Goal: Task Accomplishment & Management: Complete application form

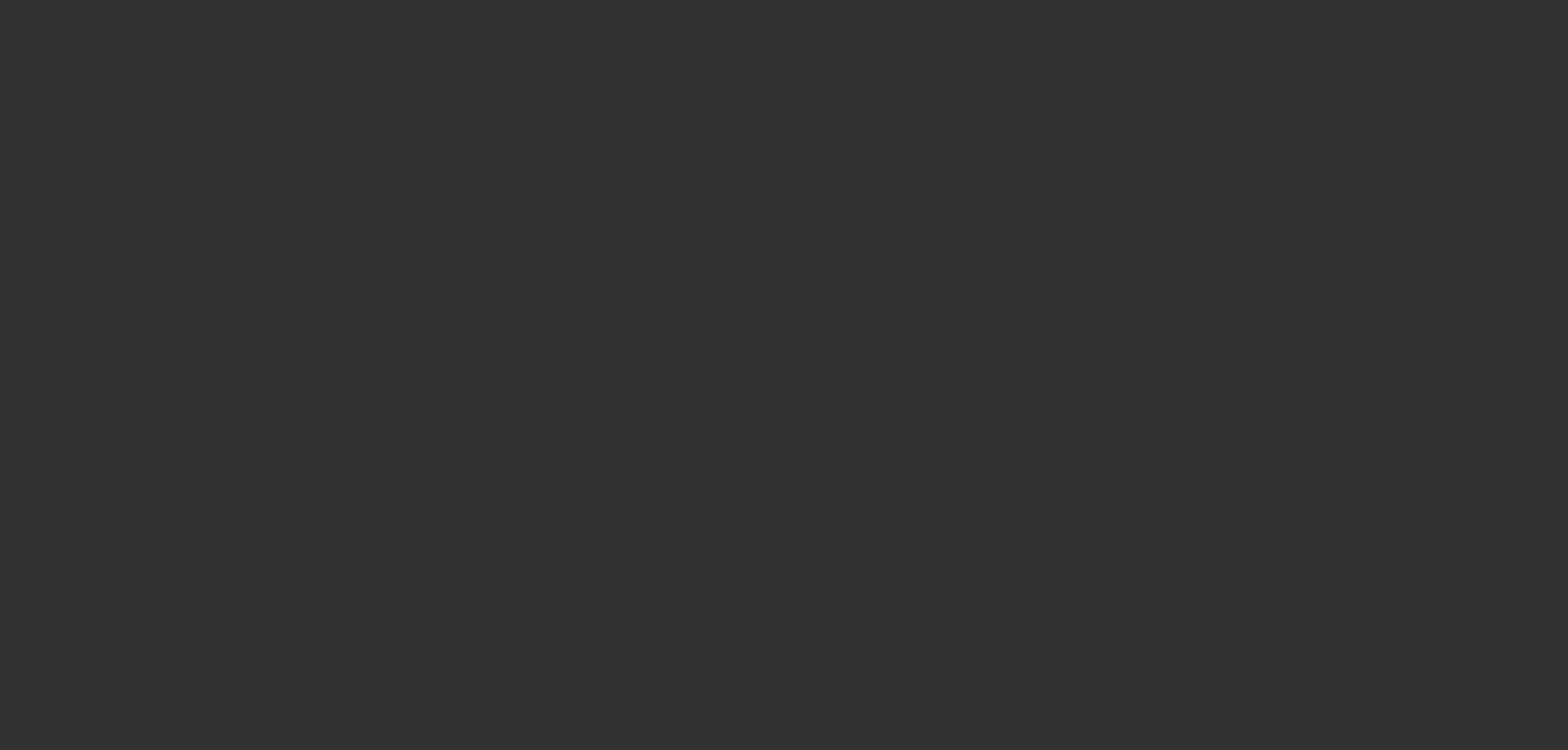
select select "4"
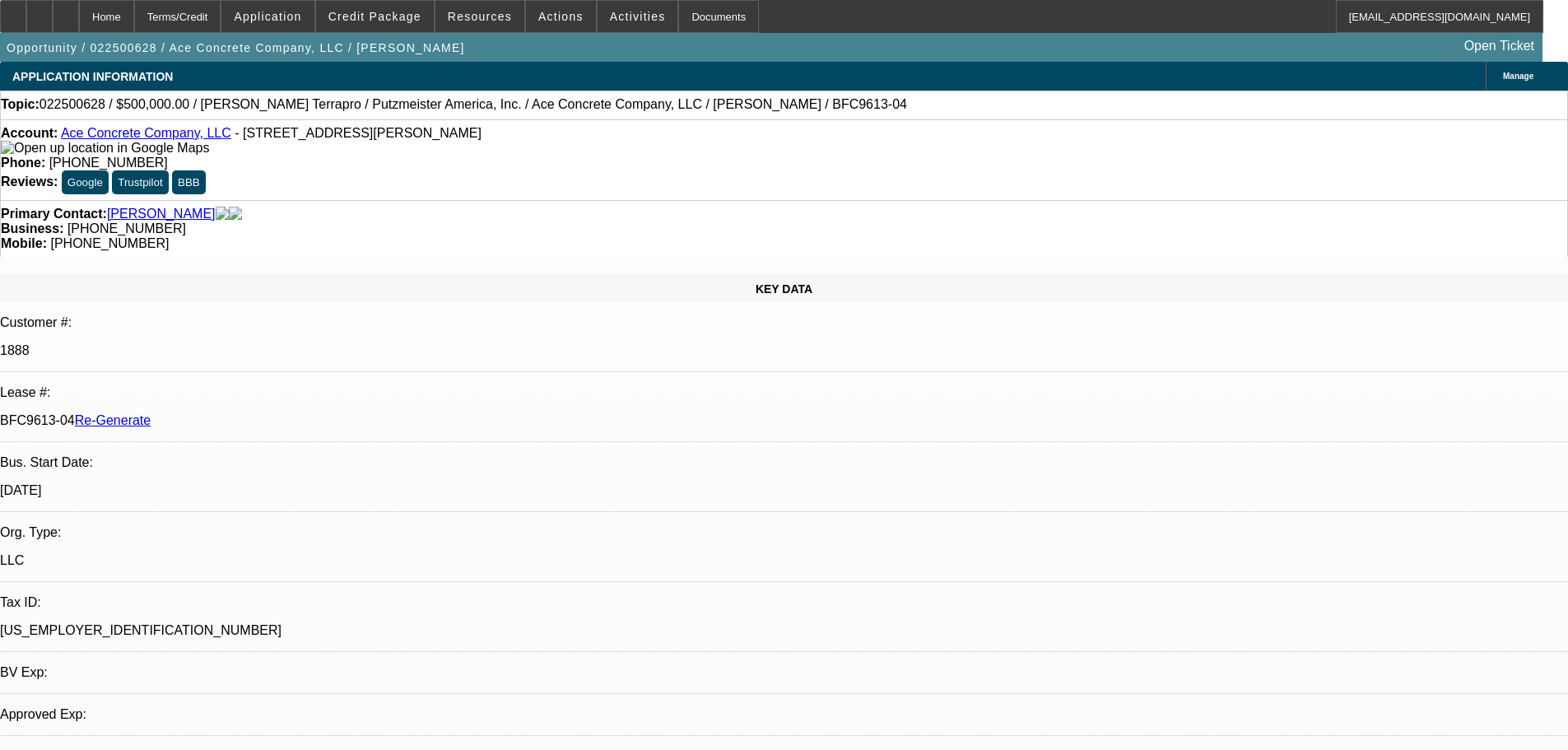
select select "0"
select select "3"
select select "0"
select select "6"
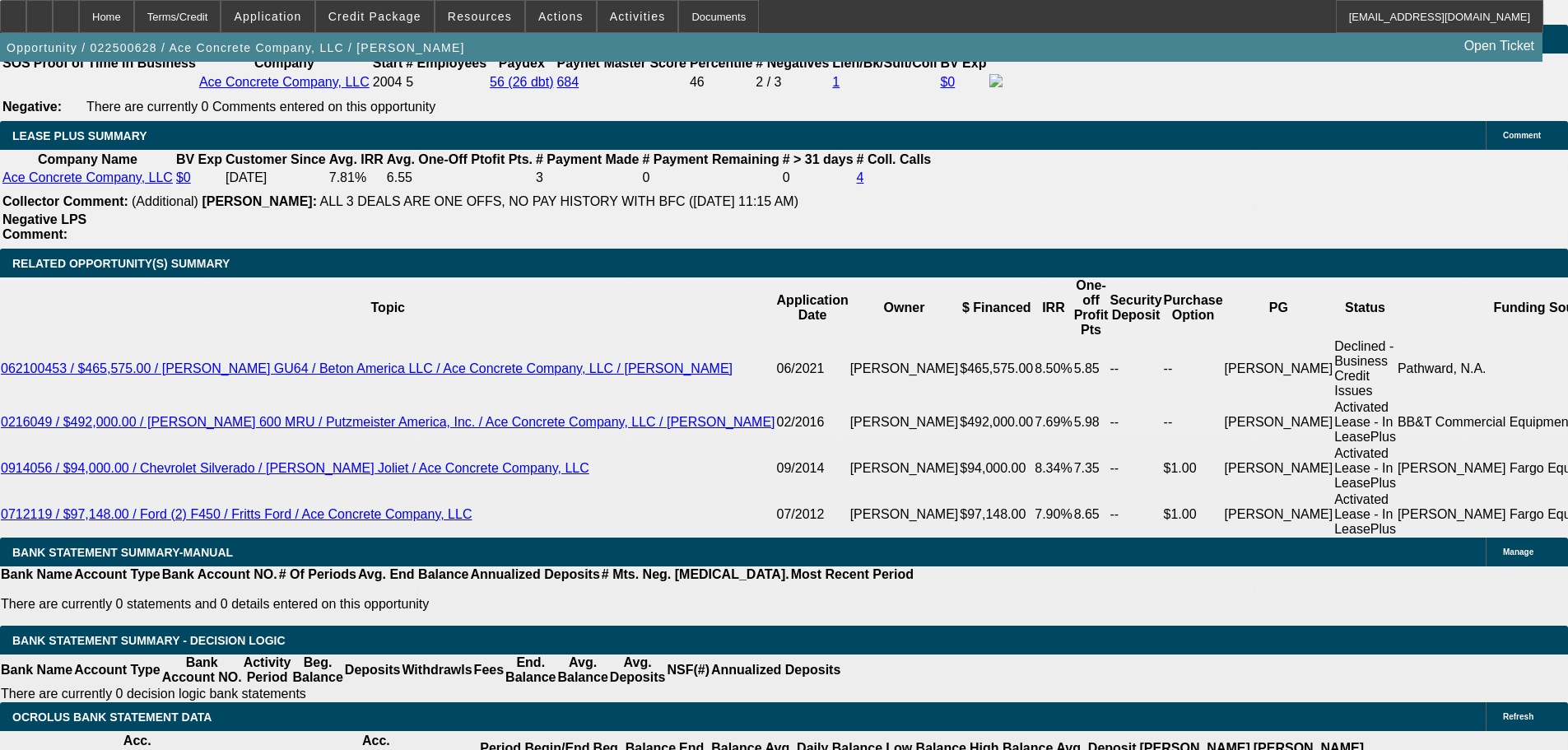
scroll to position [3057, 0]
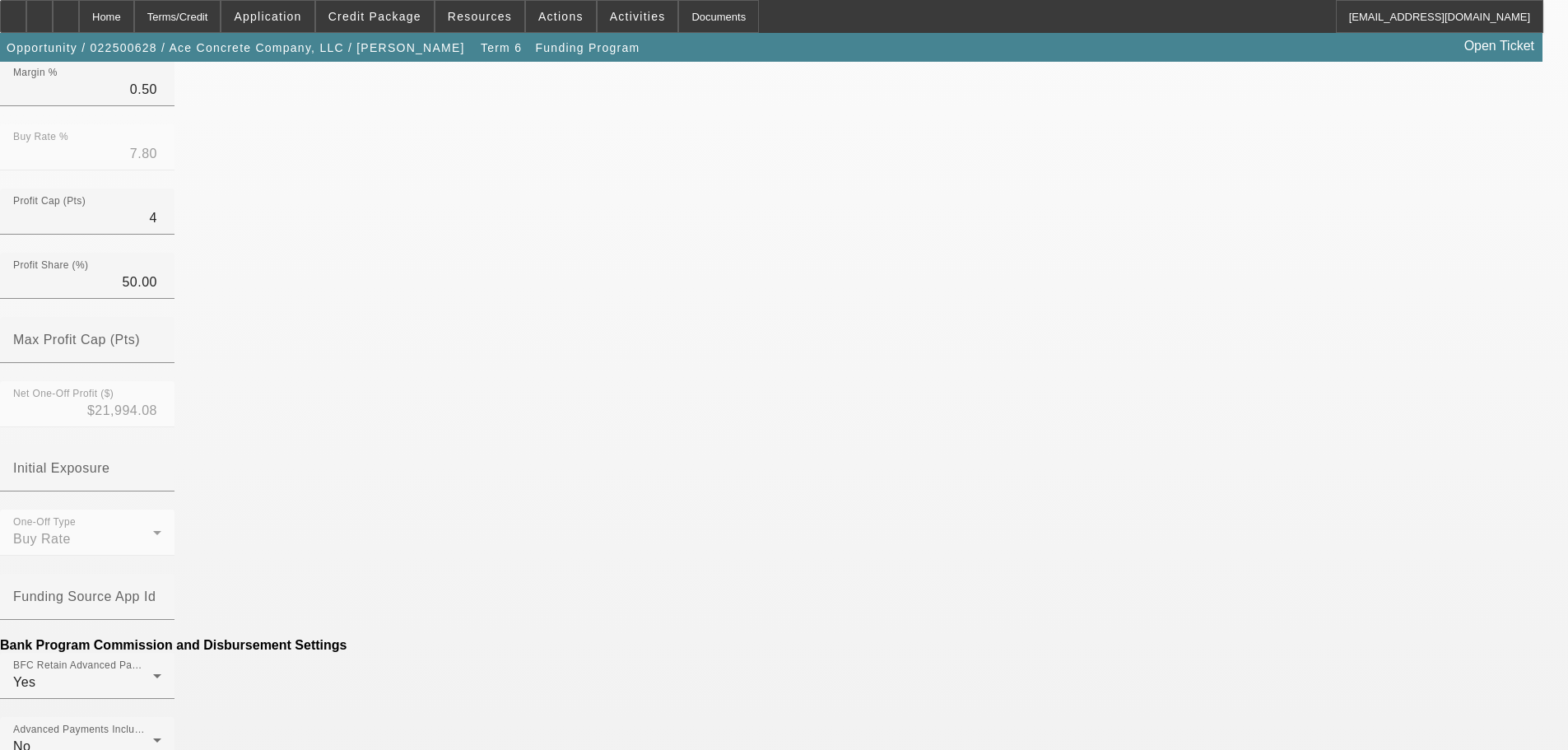
scroll to position [741, 0]
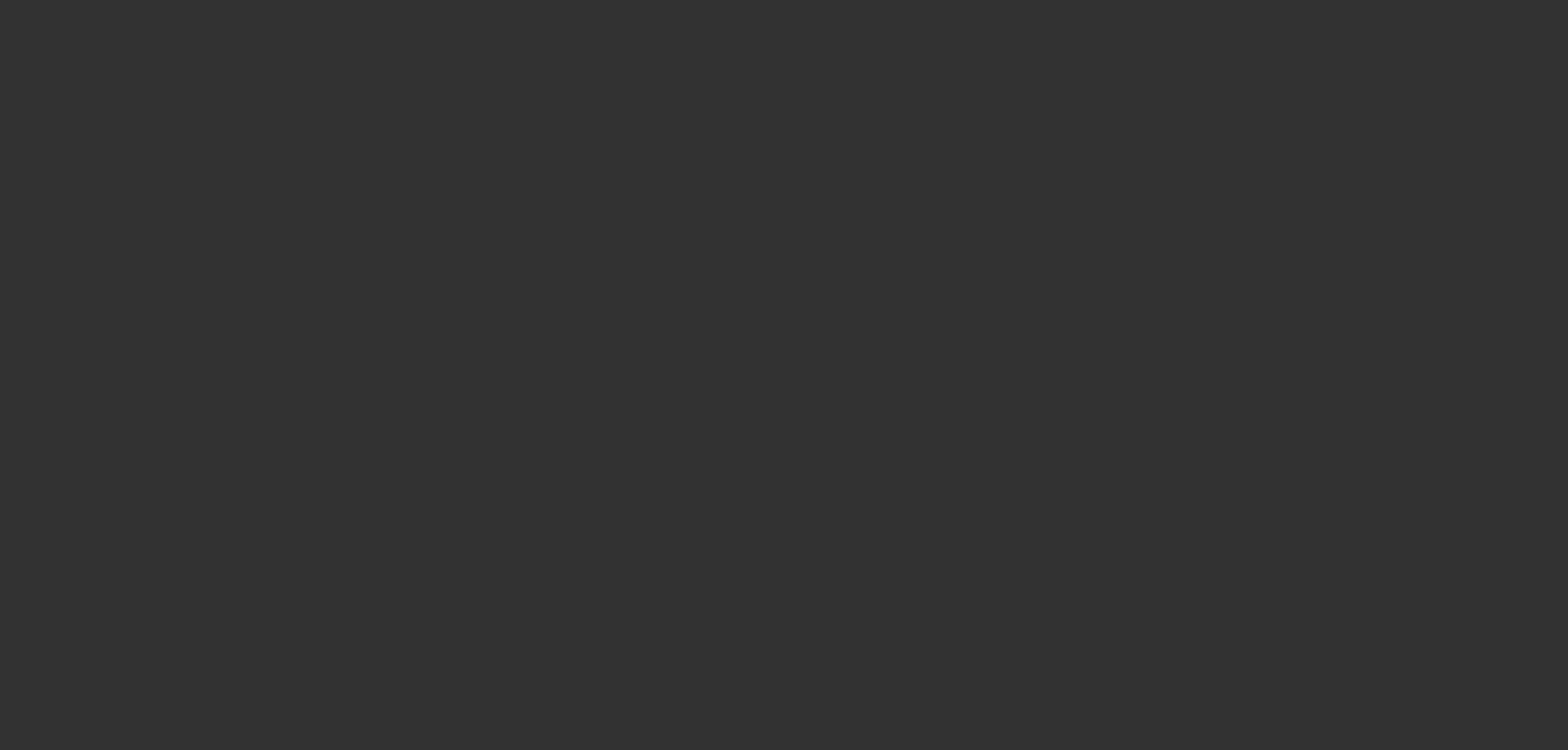
select select "4"
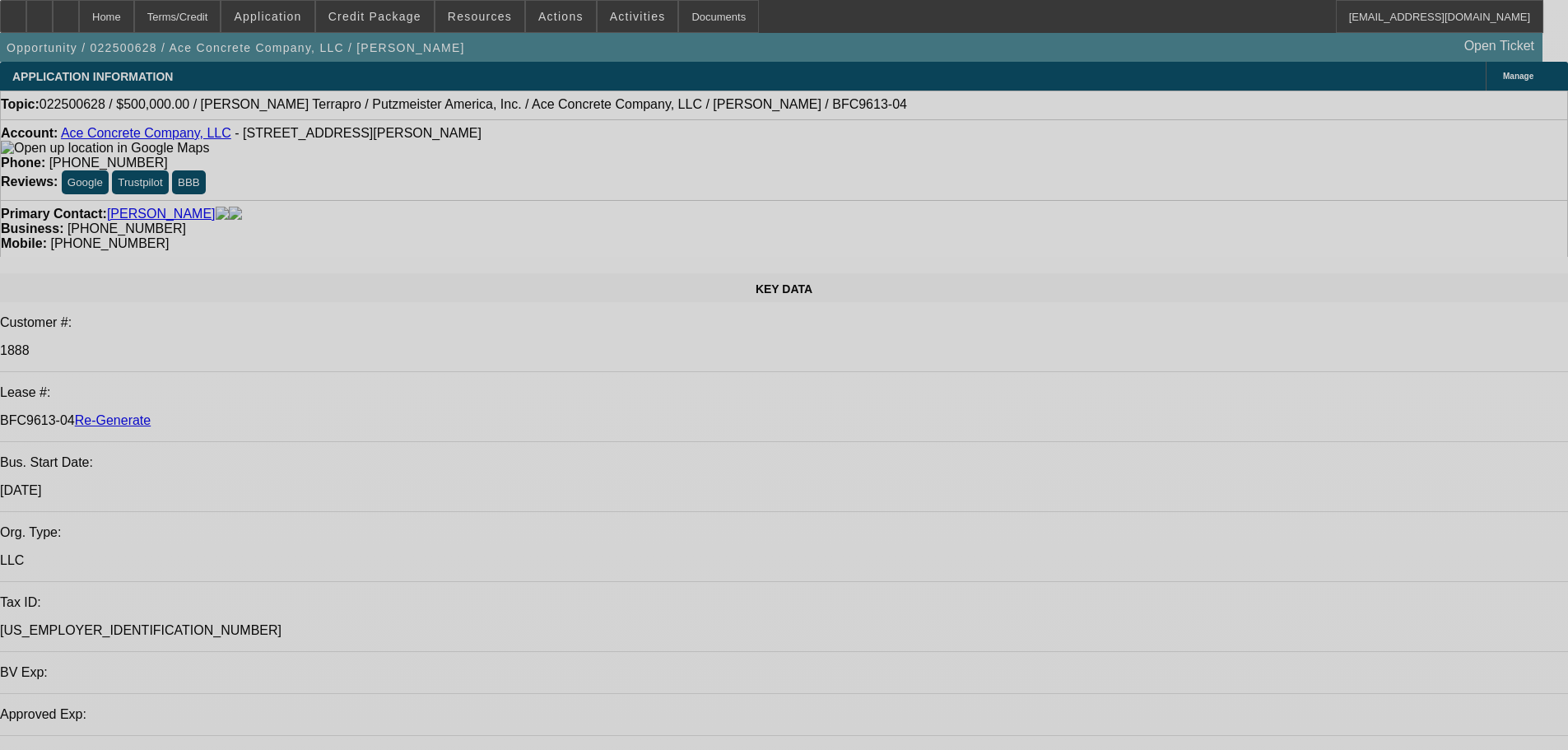
select select "0"
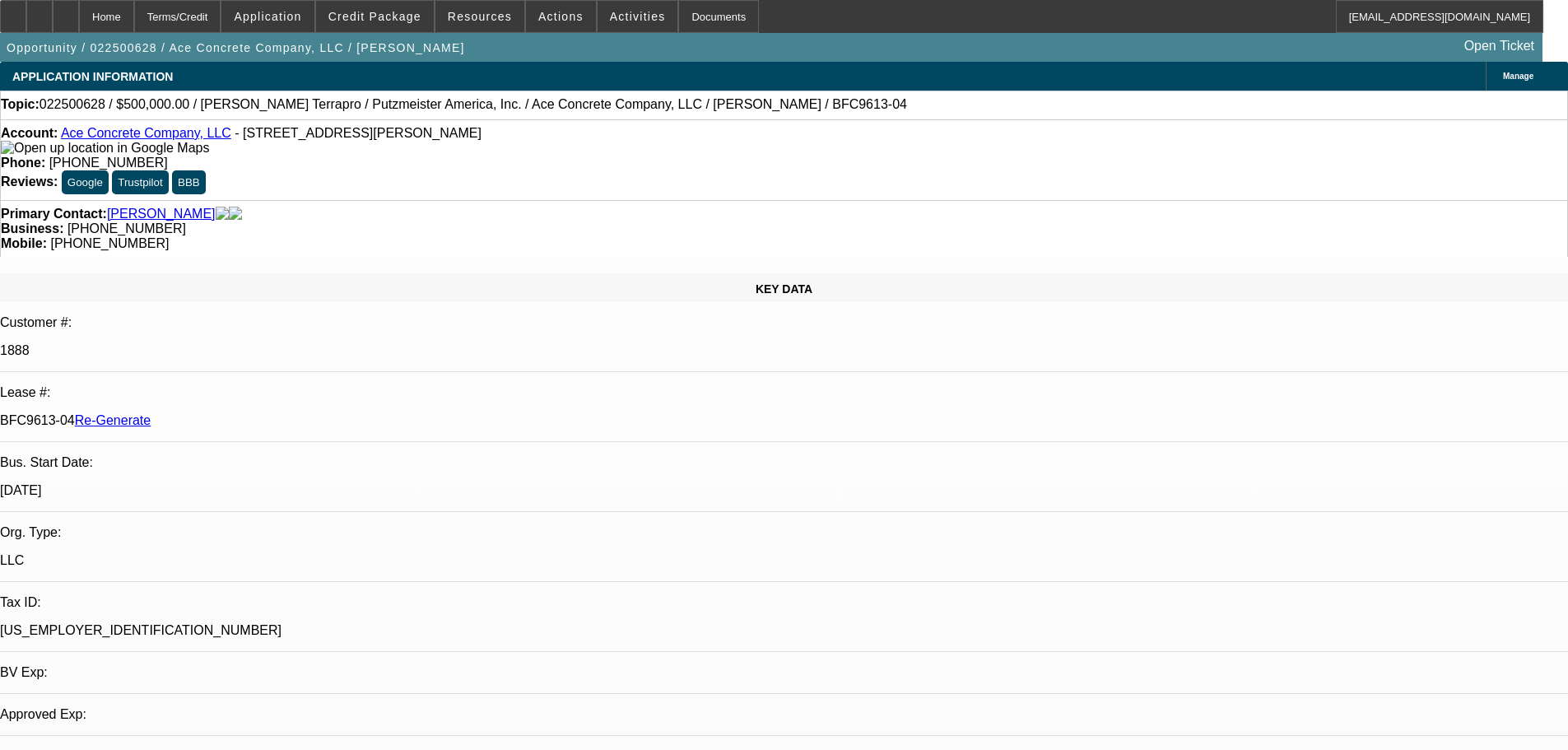
select select "0"
select select "1"
select select "3"
select select "6"
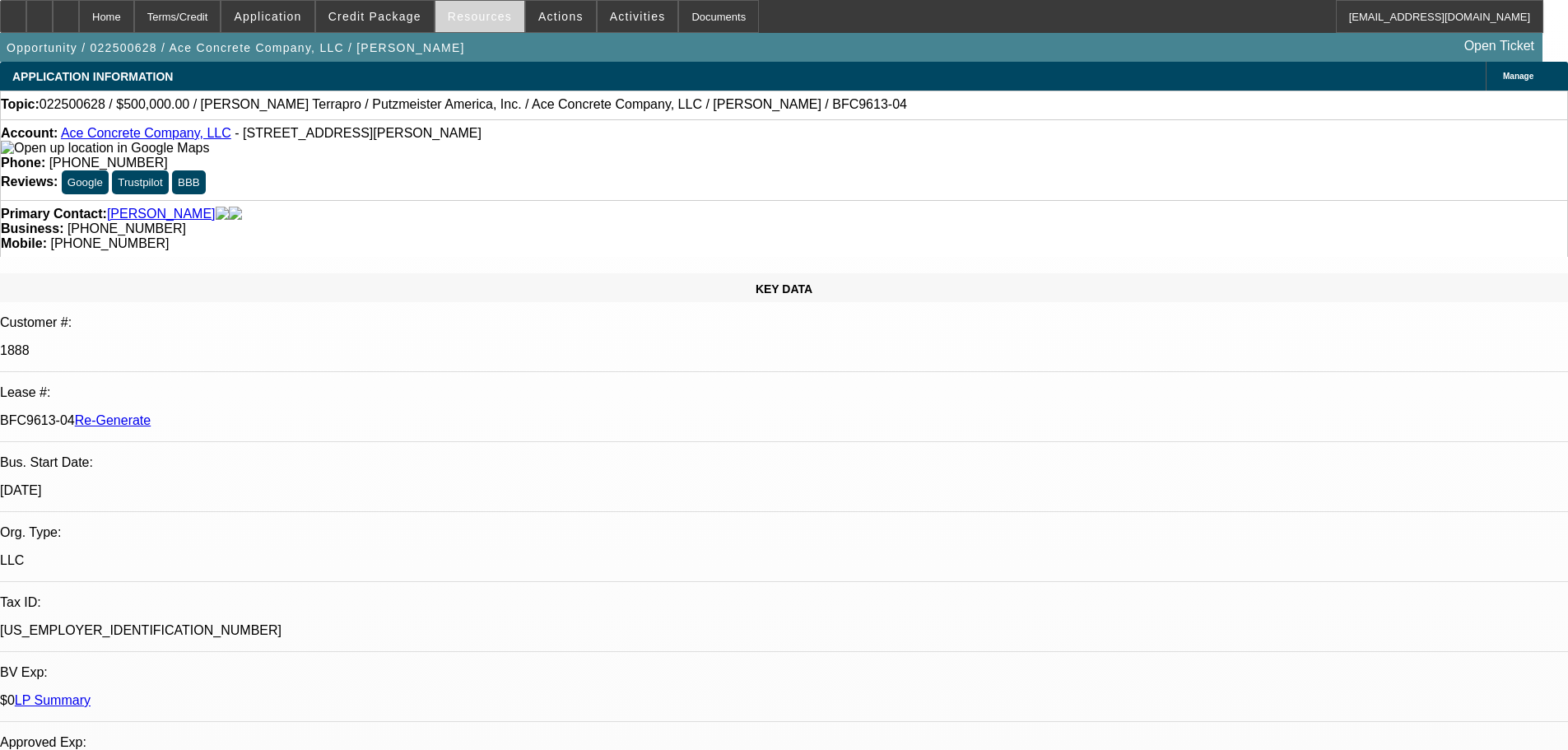
click at [492, 15] on span "Resources" at bounding box center [480, 17] width 64 height 13
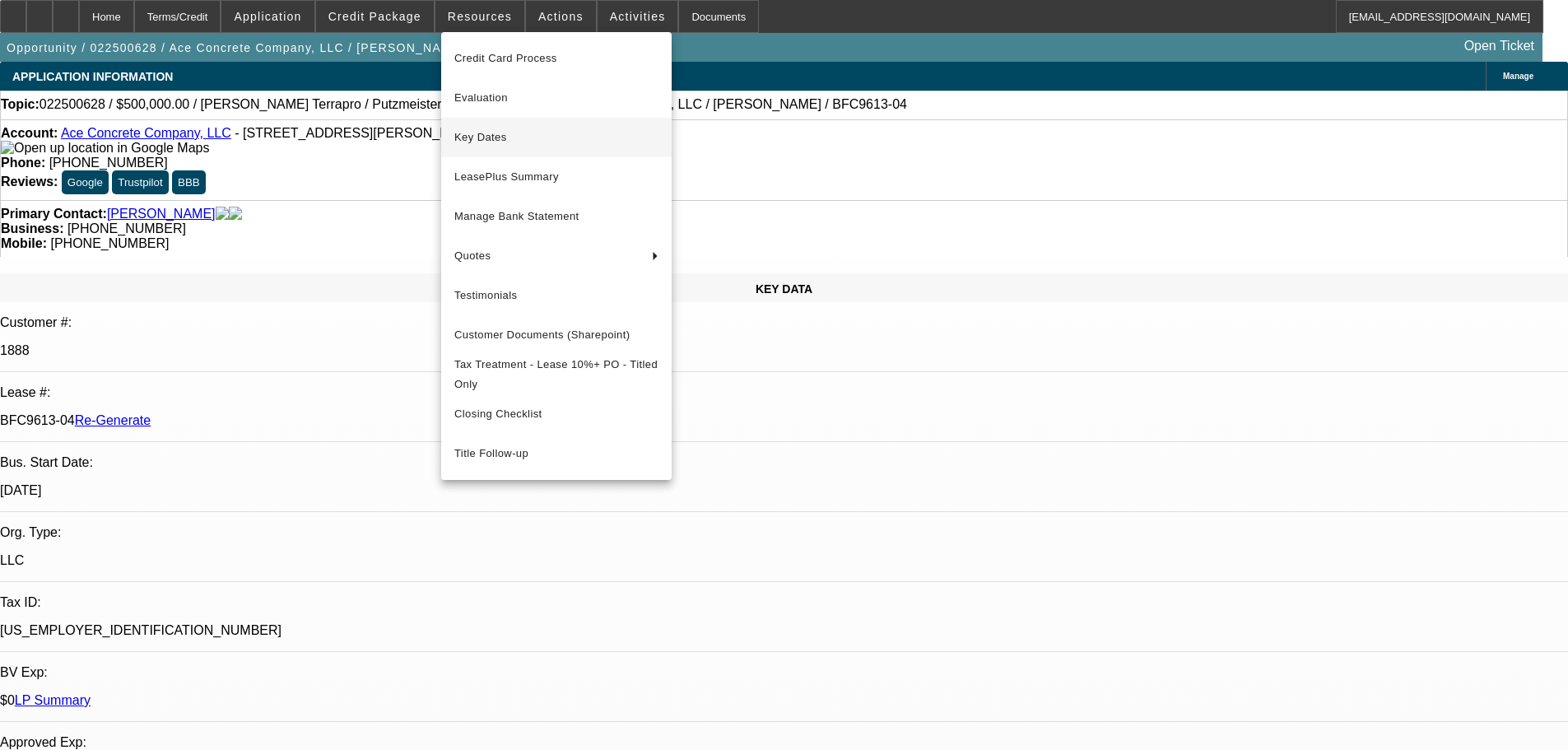
click at [518, 138] on span "Key Dates" at bounding box center [556, 137] width 204 height 19
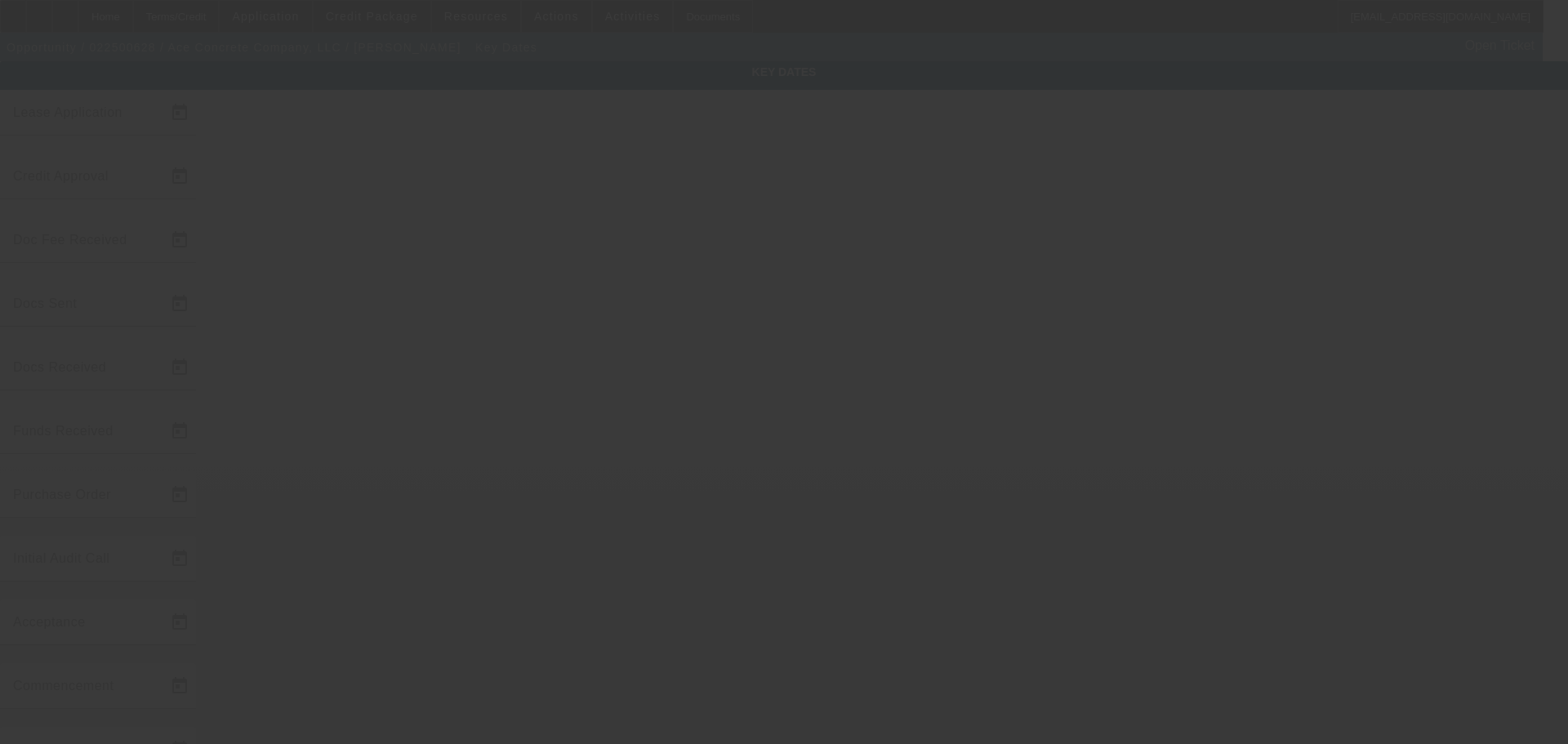
type input "2/25/2025"
type input "4/10/2025"
type input "8/7/2025"
type input "4/10/2025"
type input "8/8/2025"
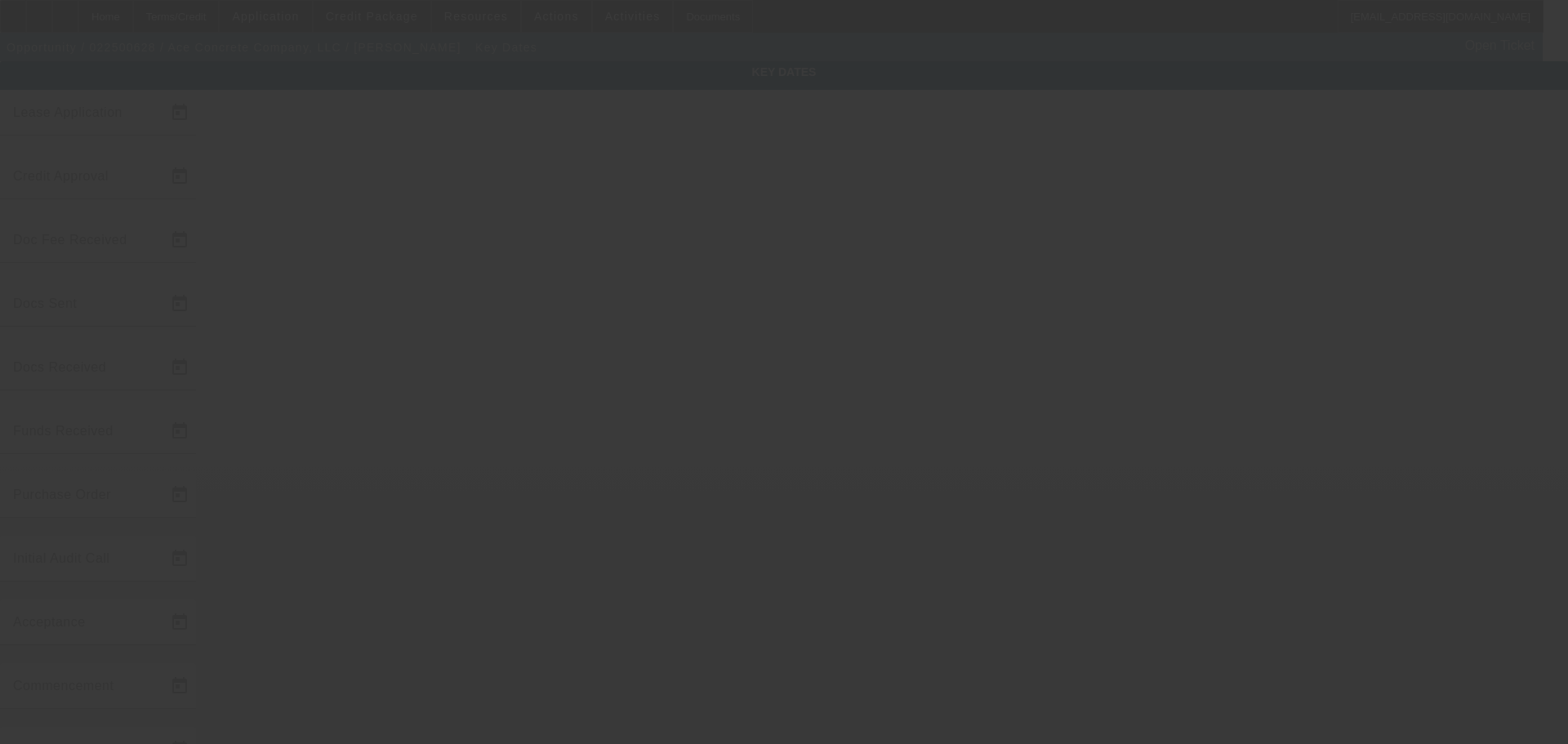
type input "8/7/2025"
type input "8/11/2025"
type input "9/1/2025"
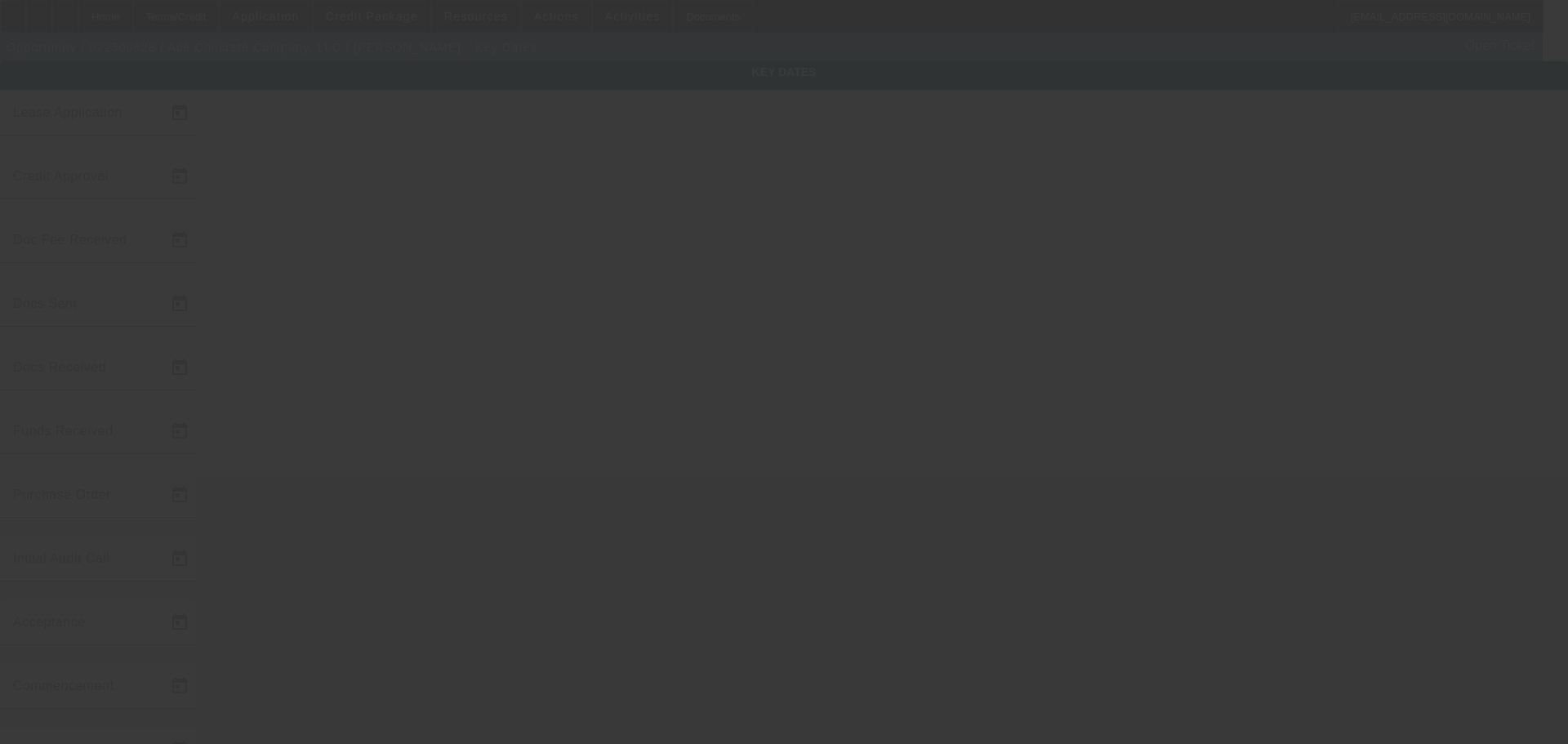
type input "10/1/2025"
type input "9/26/2025"
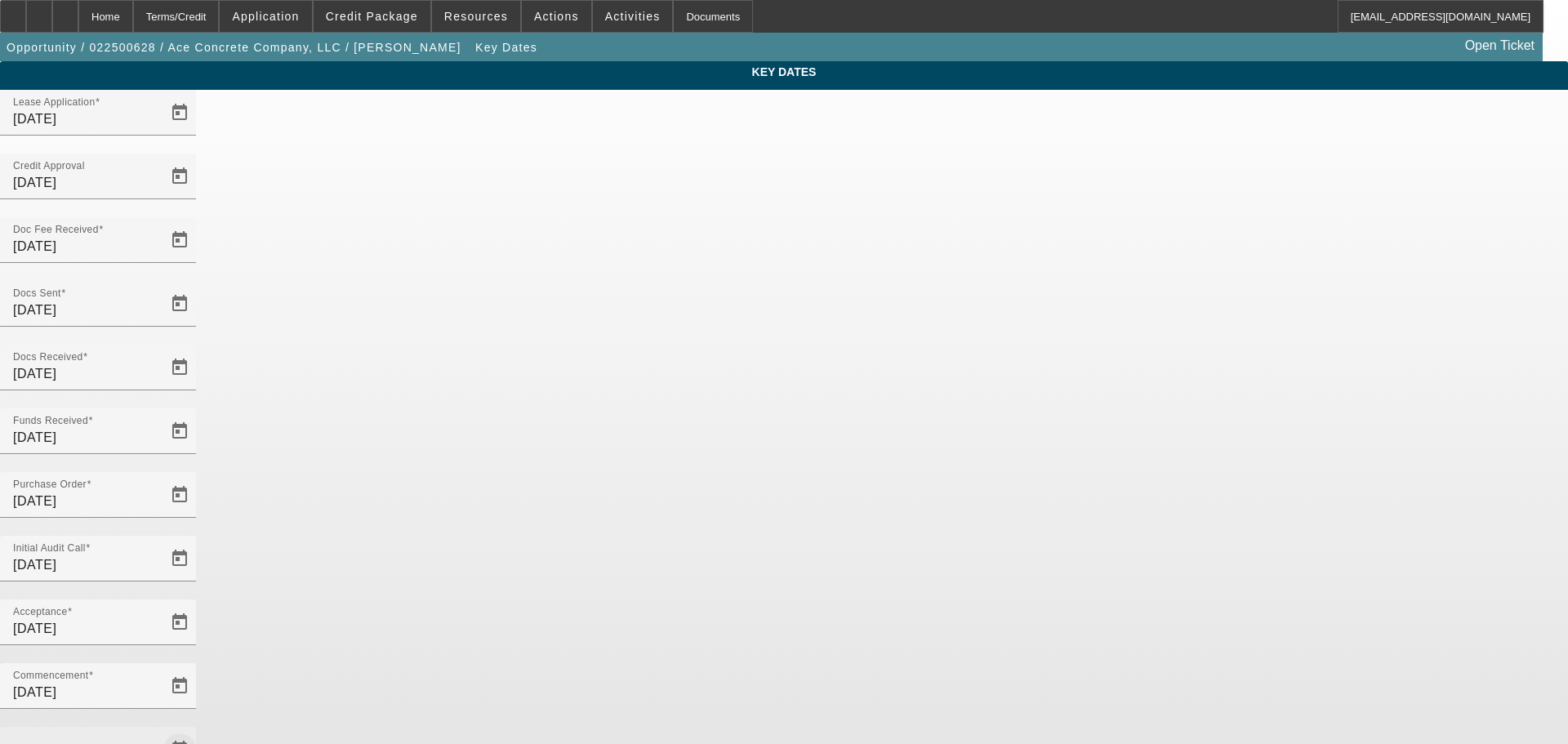
click at [199, 730] on span "Open calendar" at bounding box center [179, 749] width 39 height 39
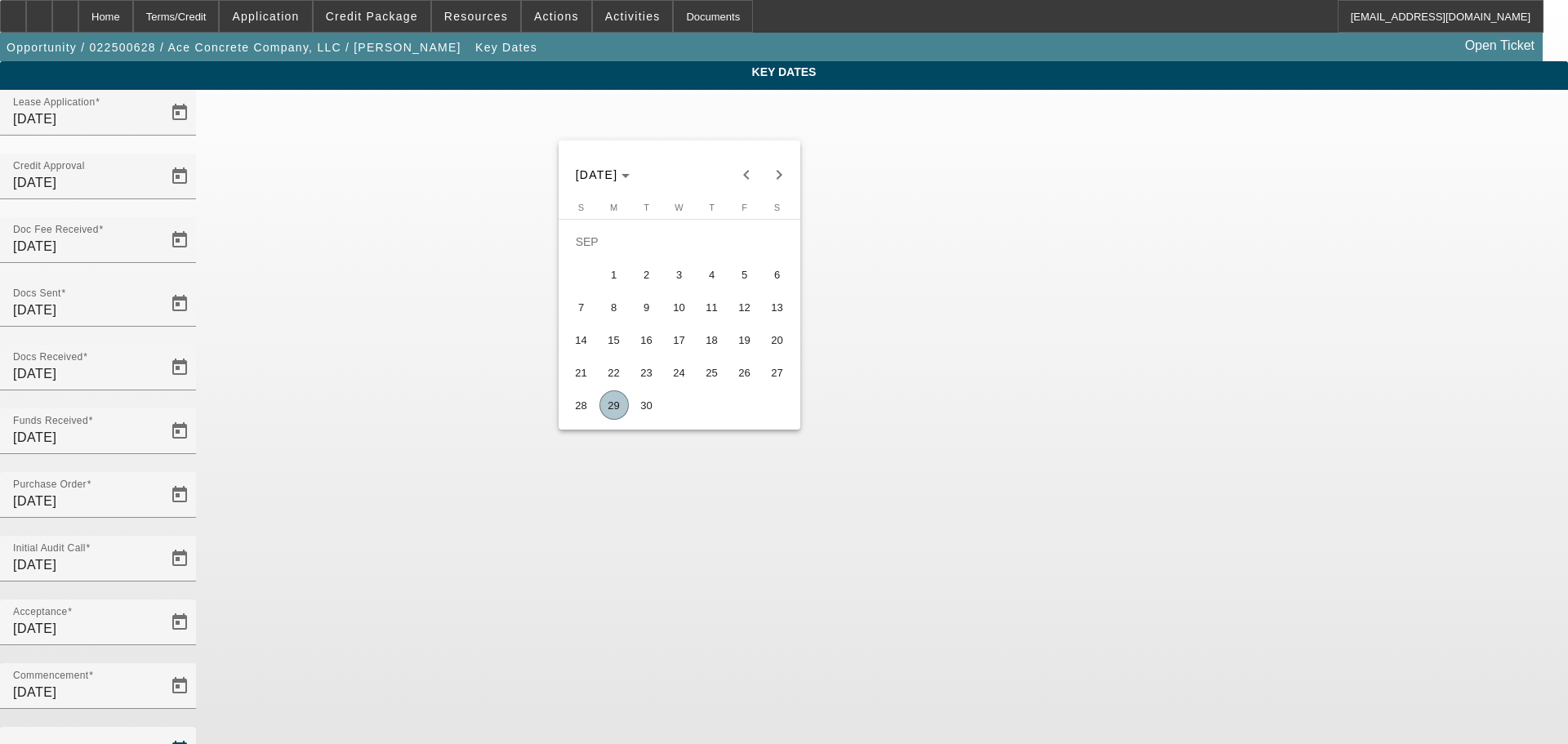
click at [735, 377] on span "26" at bounding box center [744, 372] width 29 height 29
type input "9/26/2025"
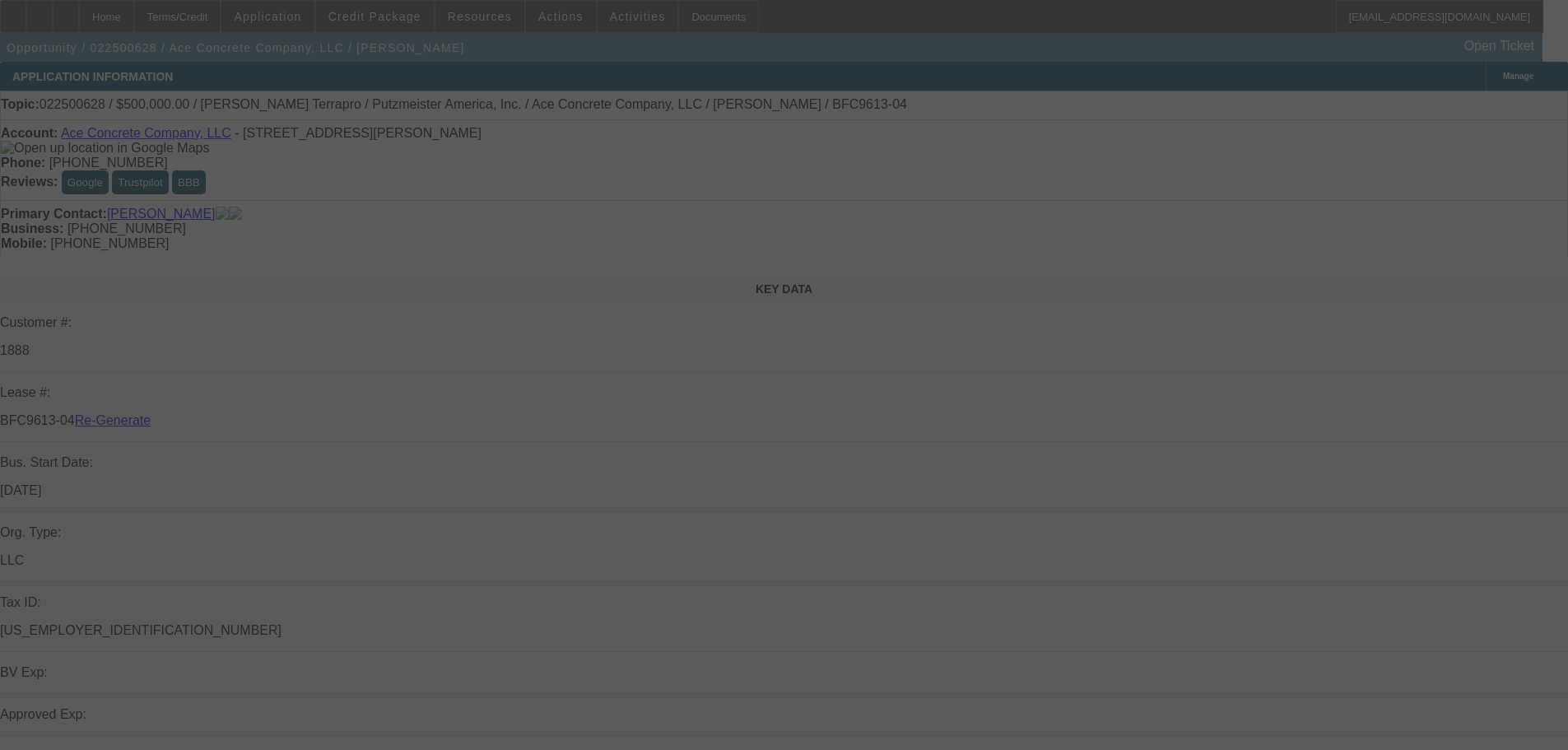
select select "4"
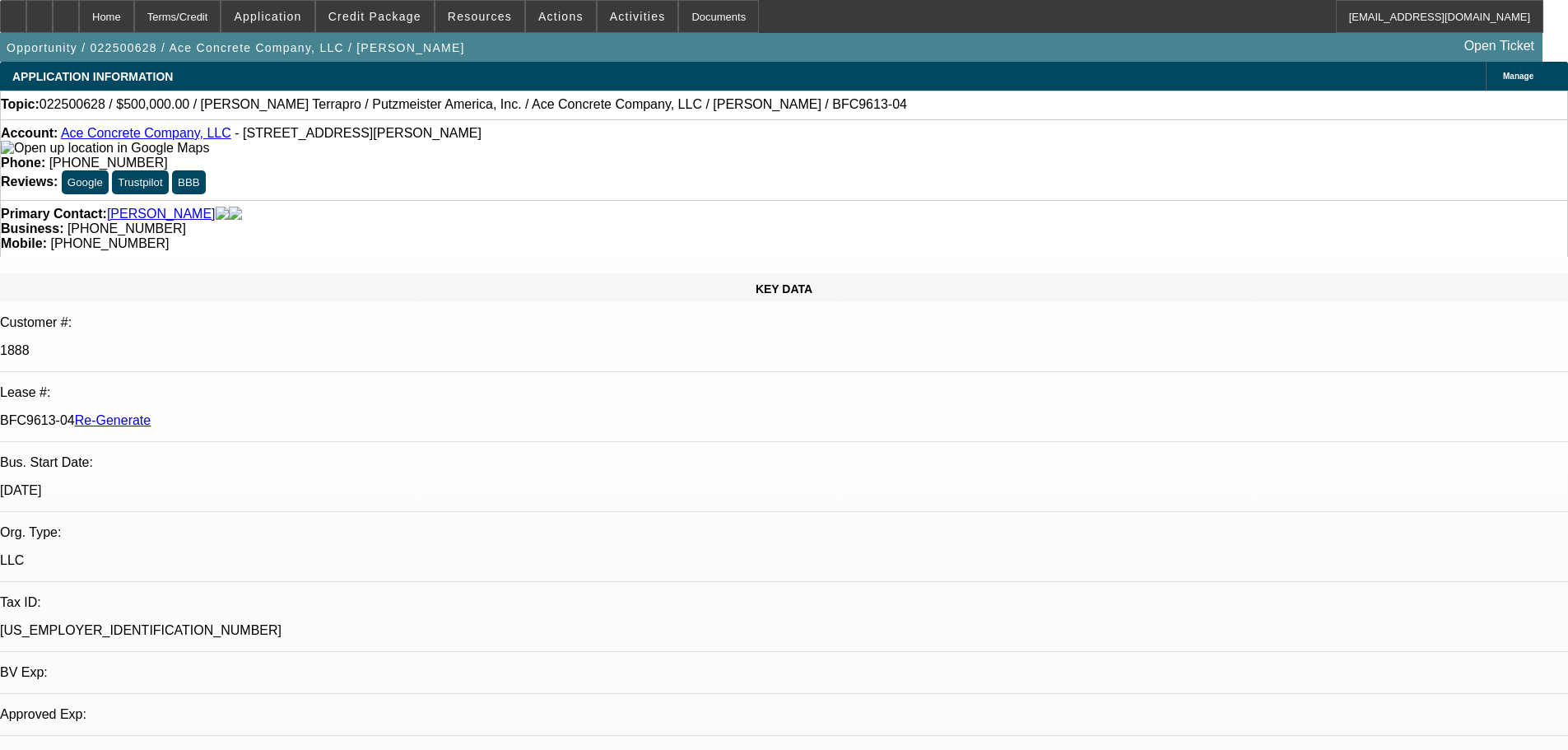
select select "0"
select select "3"
select select "0"
select select "6"
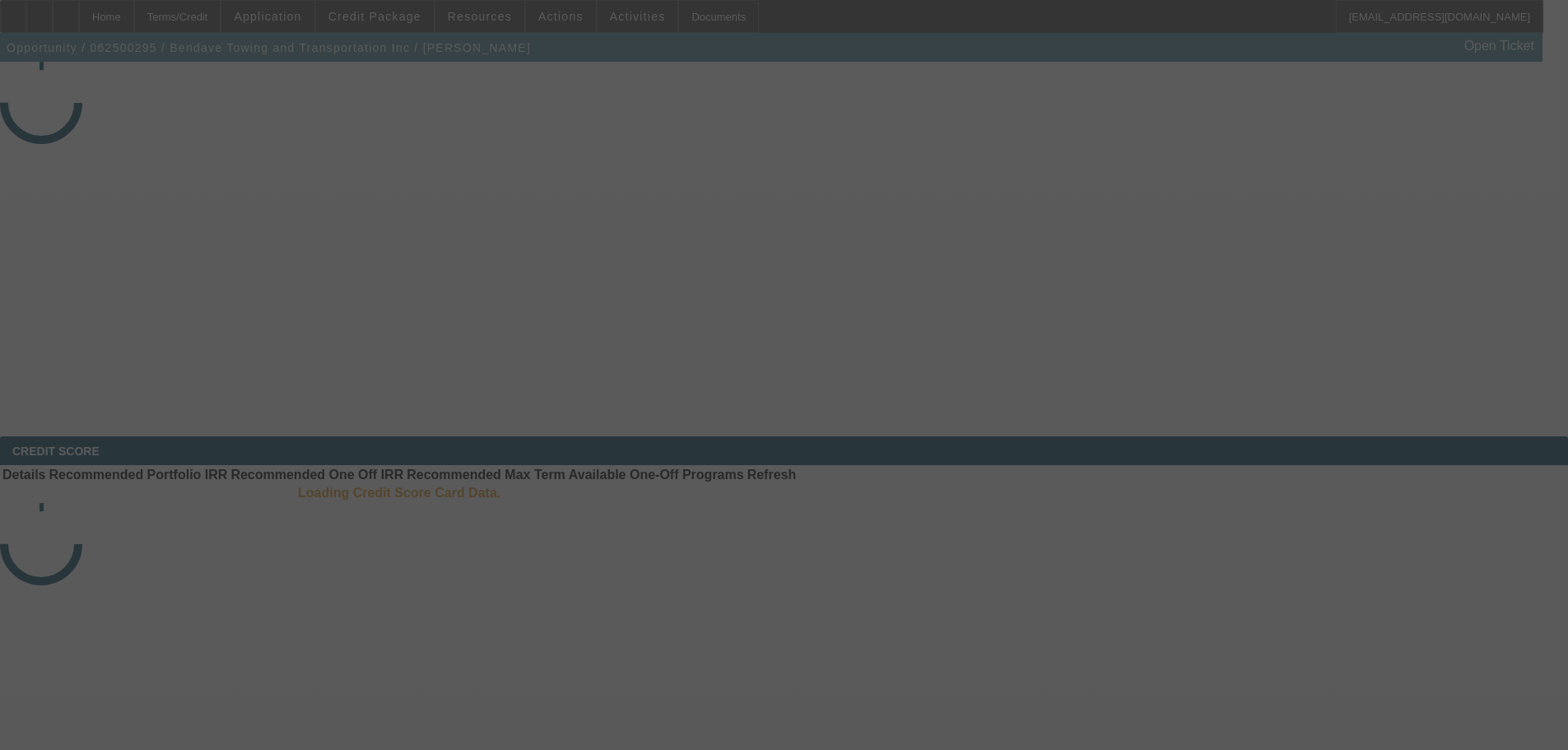
select select "4"
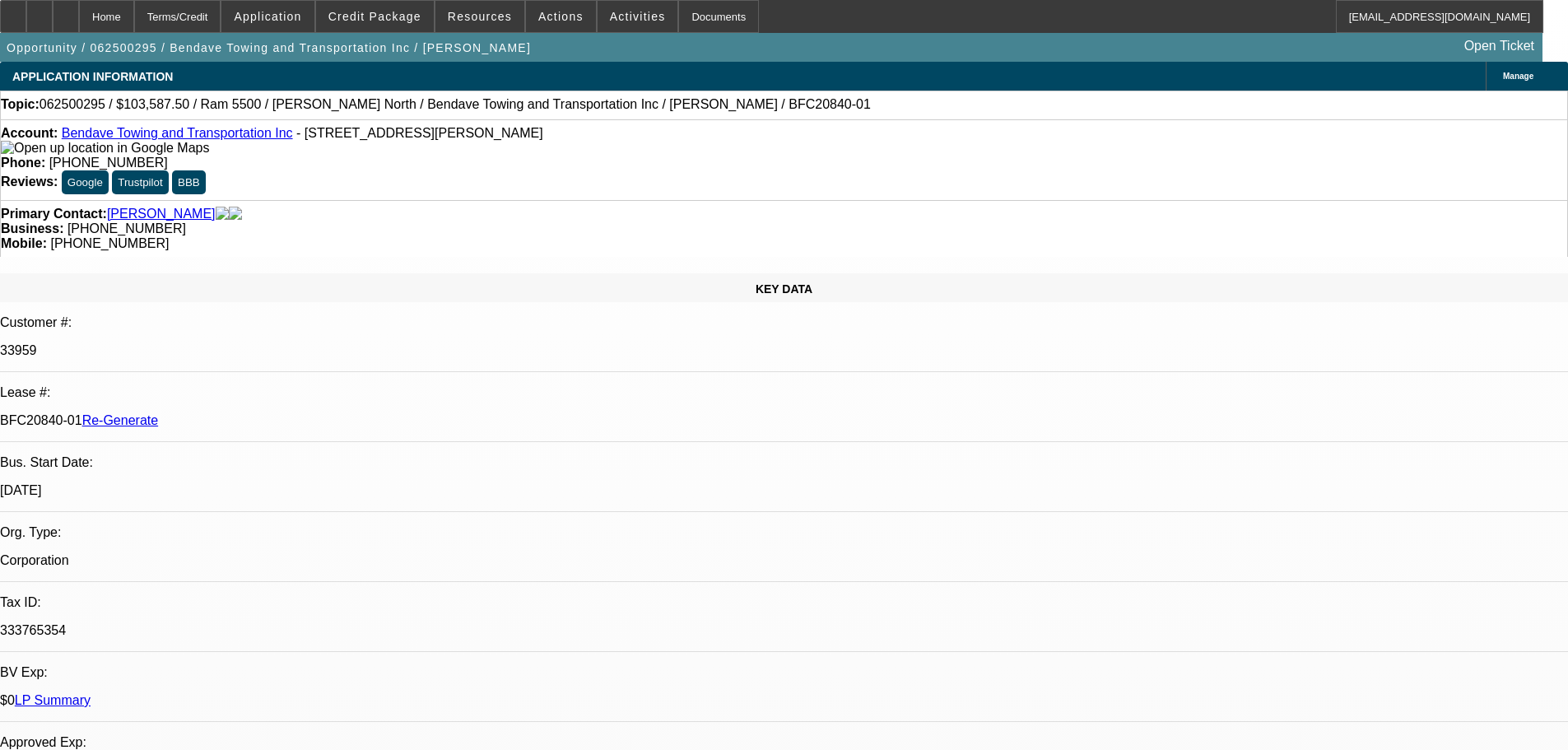
select select "0"
select select "6"
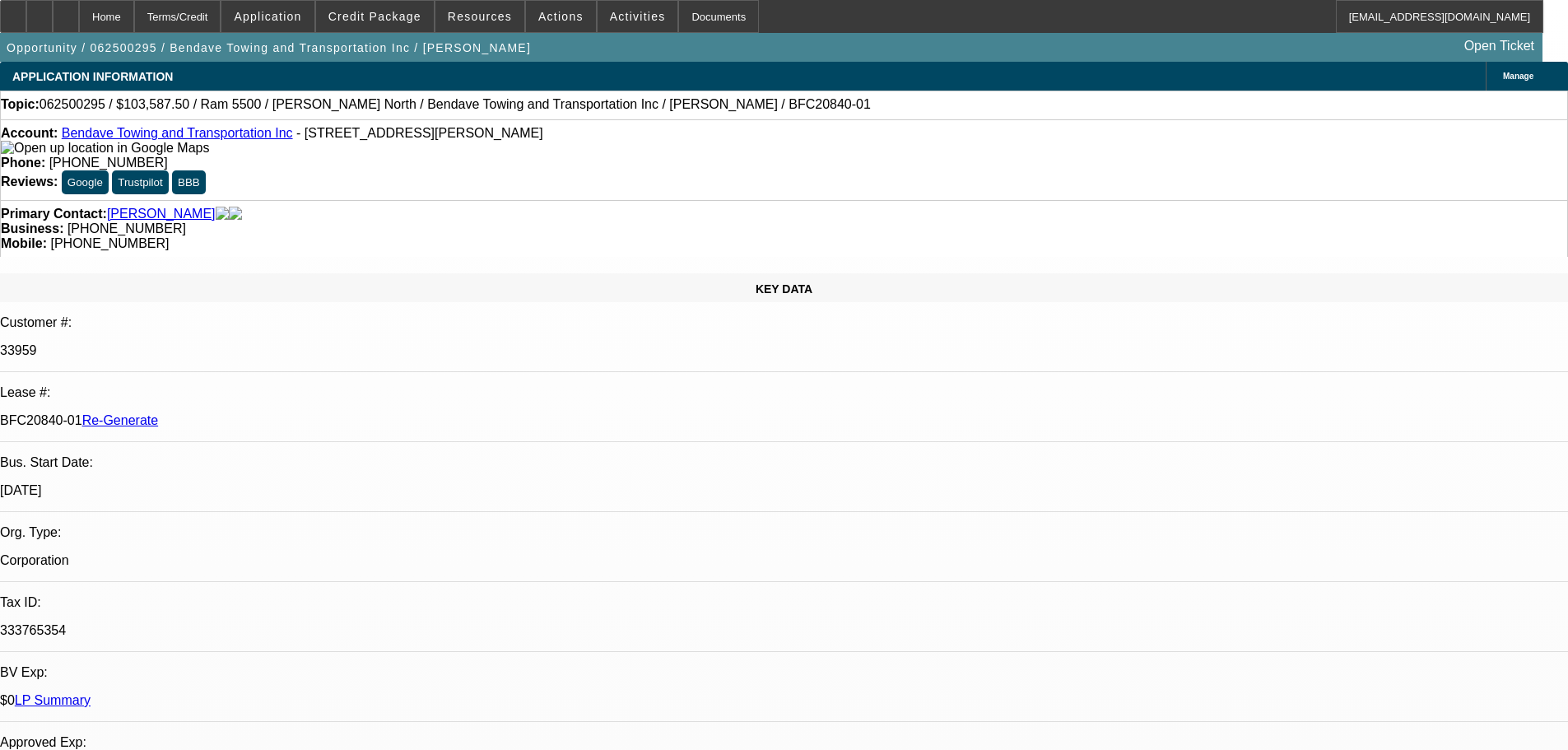
drag, startPoint x: 1100, startPoint y: 596, endPoint x: 1298, endPoint y: 596, distance: 198.0
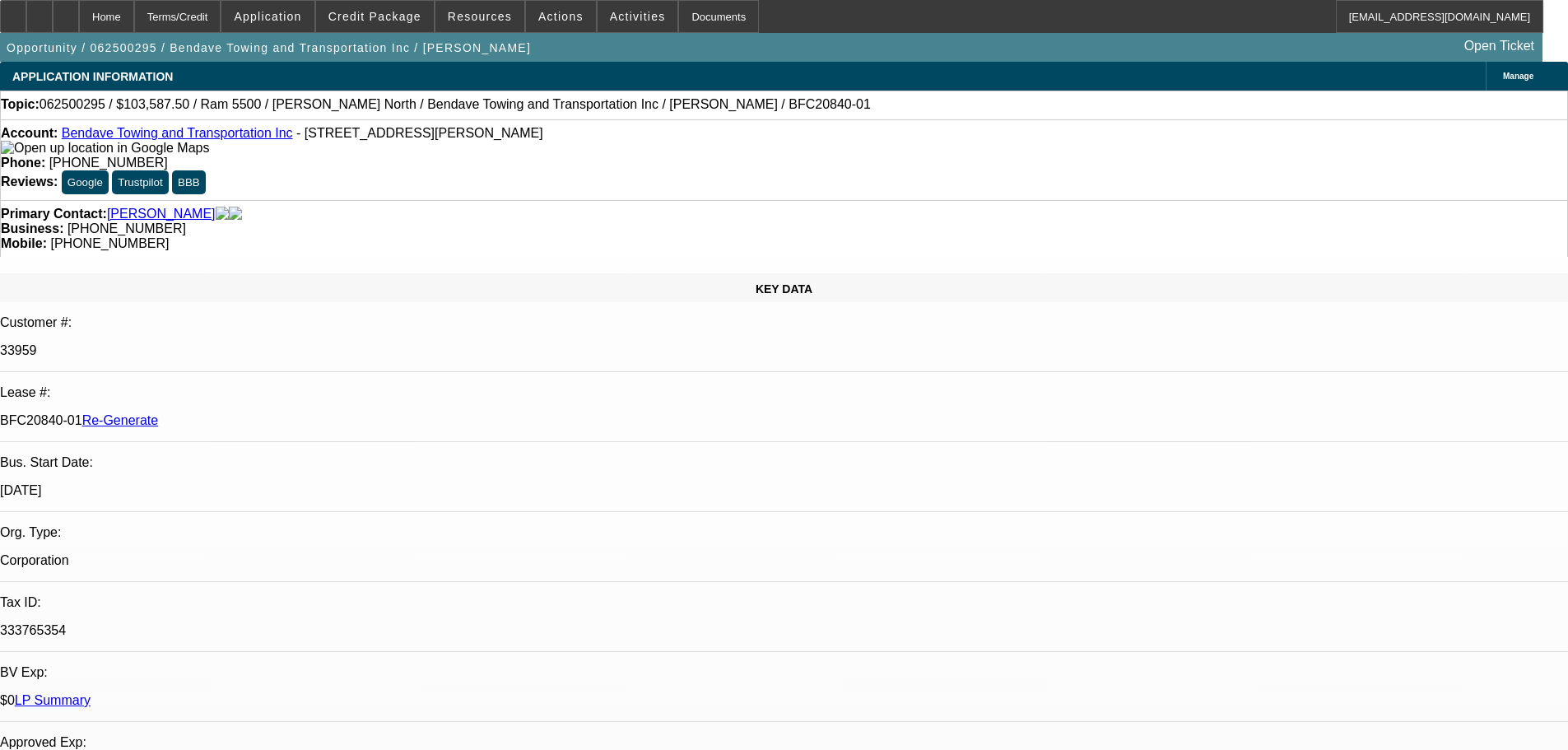
scroll to position [0, 0]
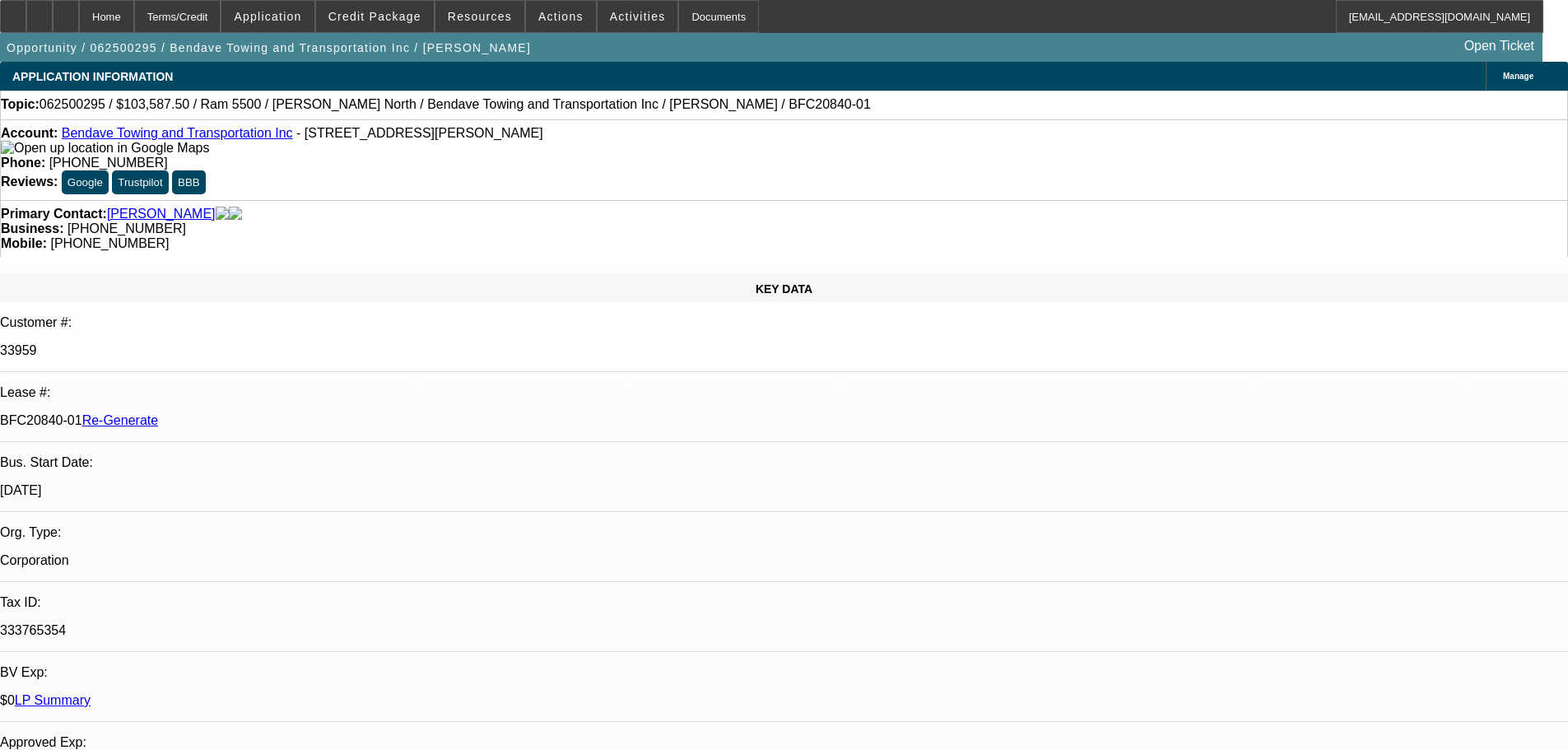
drag, startPoint x: 1107, startPoint y: 540, endPoint x: 1308, endPoint y: 674, distance: 241.6
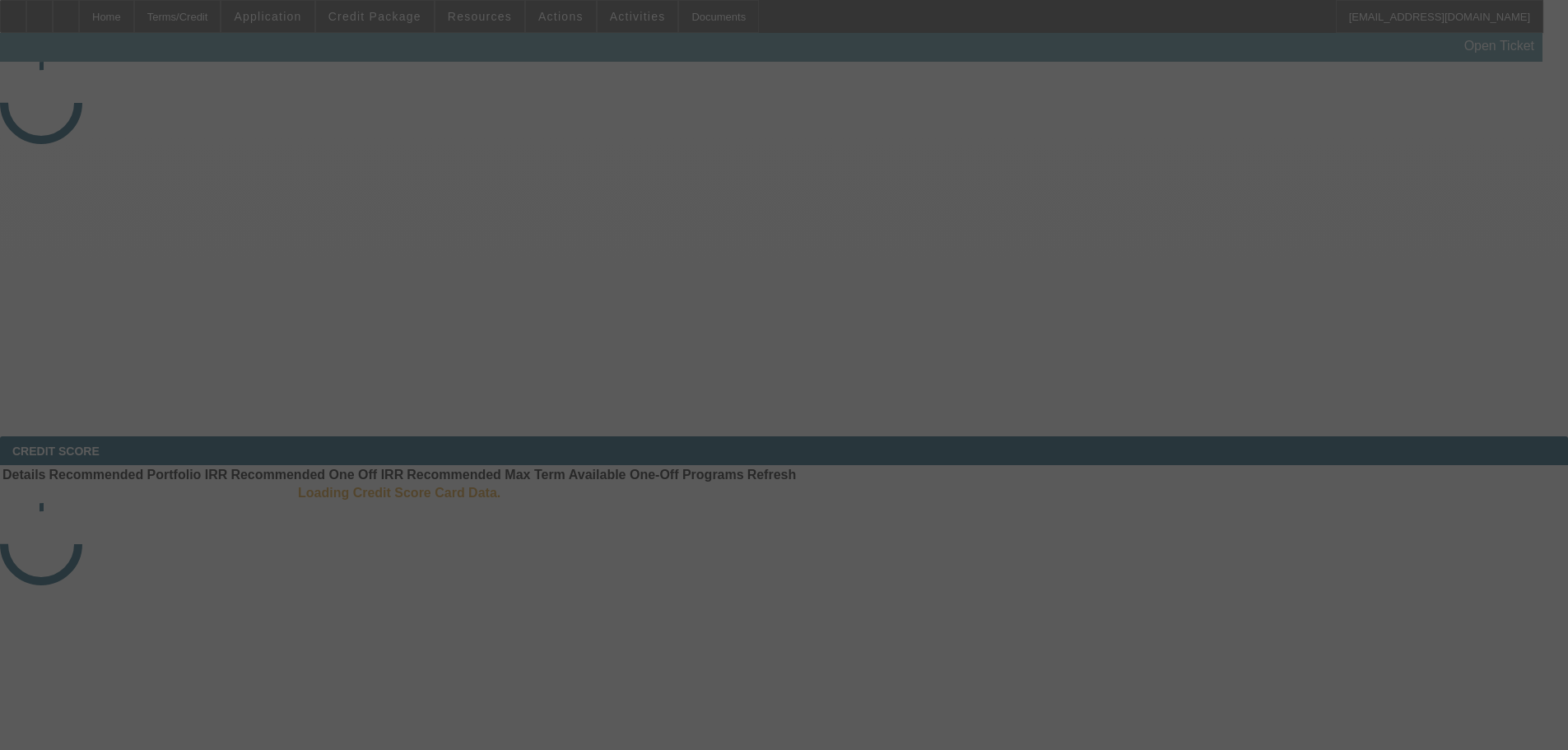
select select "4"
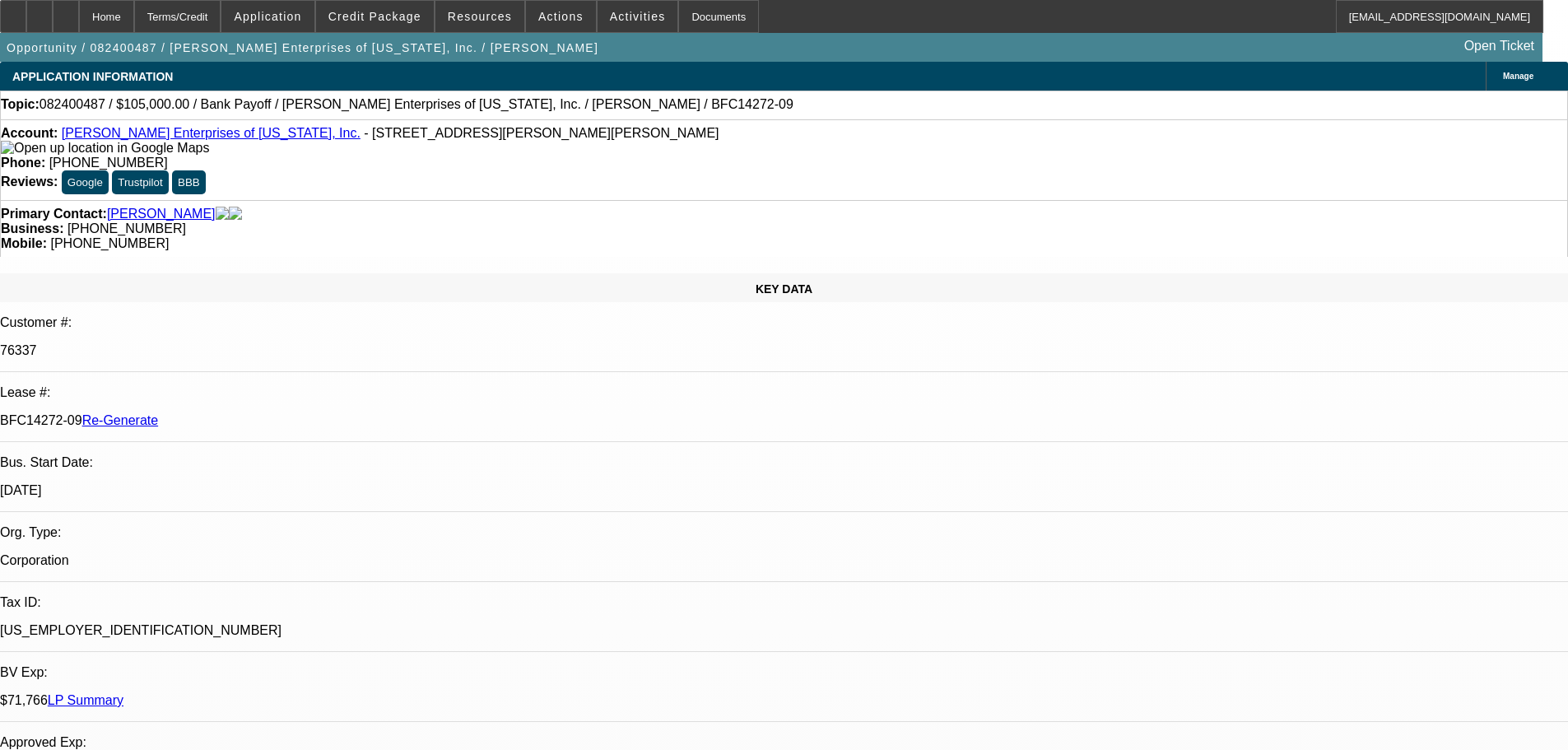
select select "0"
select select "1"
select select "2"
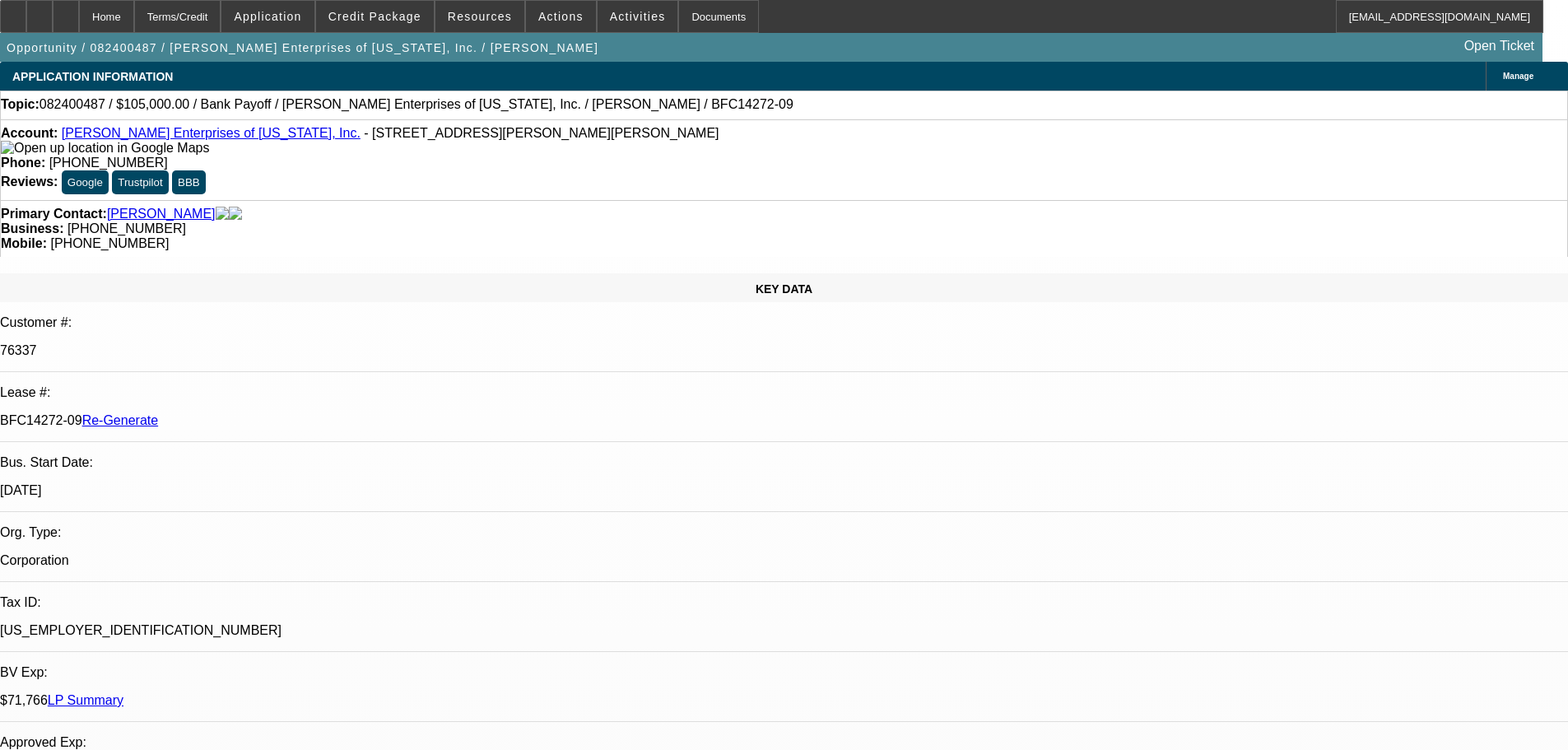
select select "6"
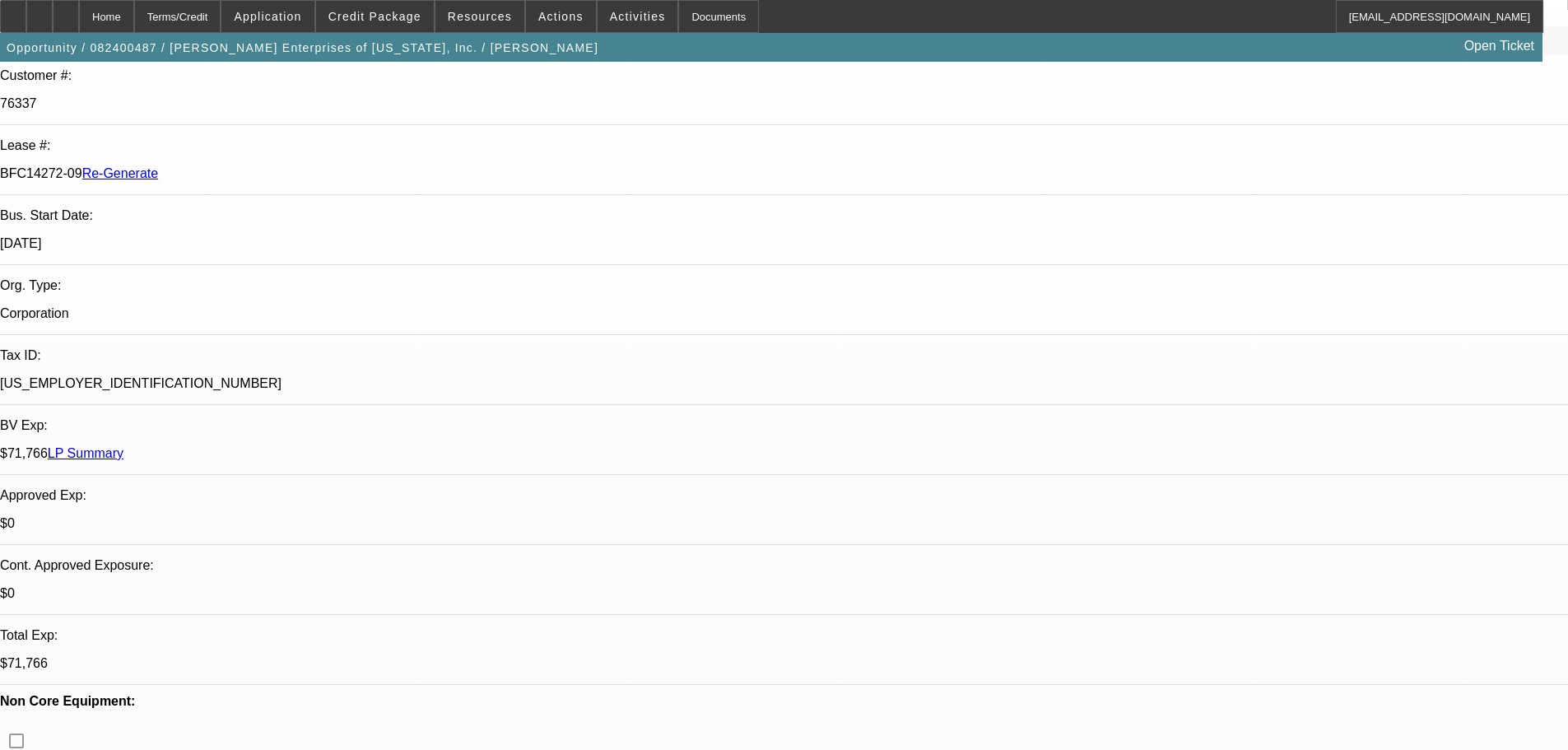
scroll to position [905, 0]
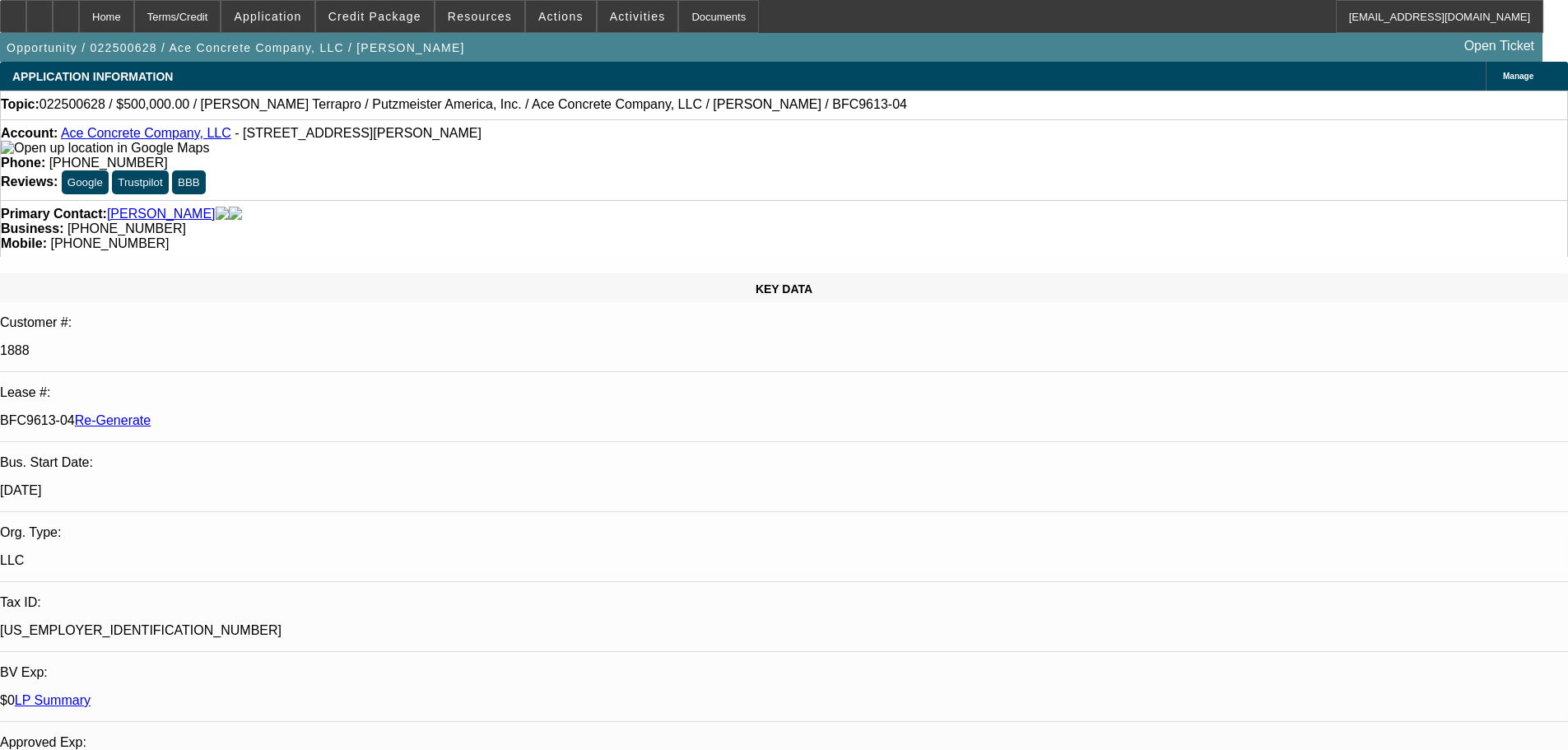
select select "4"
select select "0"
select select "3"
select select "0"
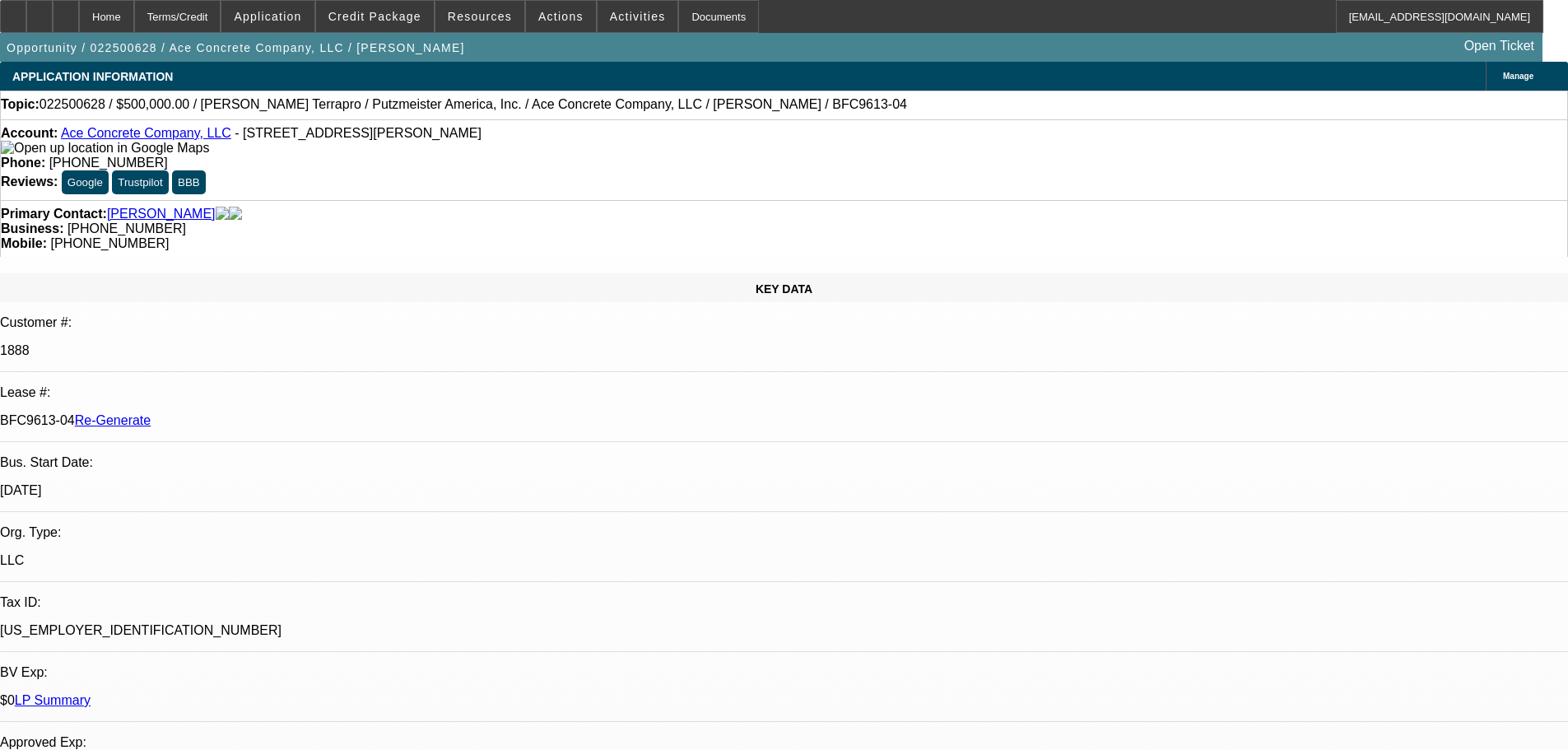
select select "6"
